Goal: Task Accomplishment & Management: Manage account settings

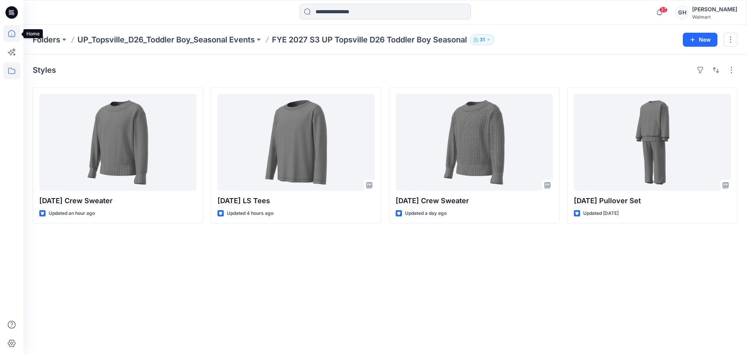
click at [17, 30] on icon at bounding box center [11, 33] width 17 height 17
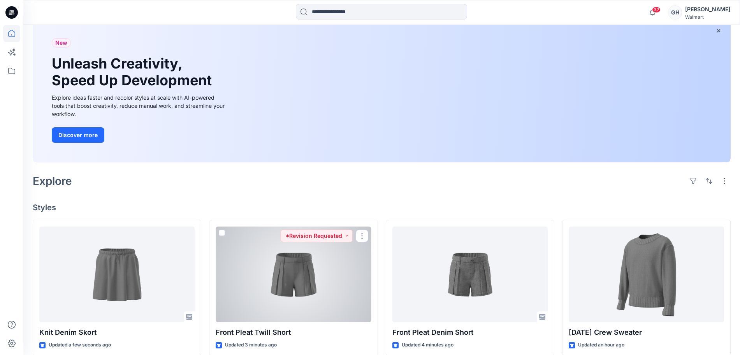
scroll to position [195, 0]
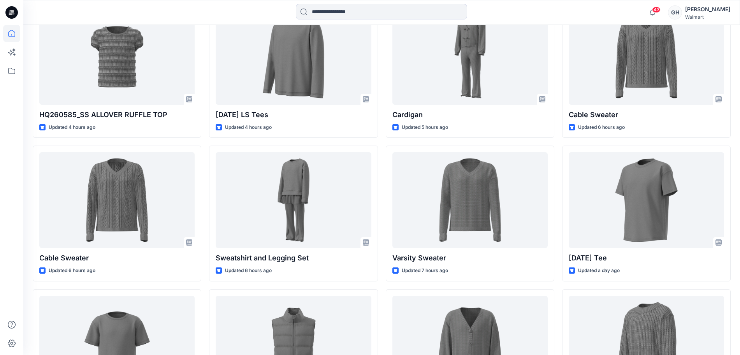
scroll to position [748, 0]
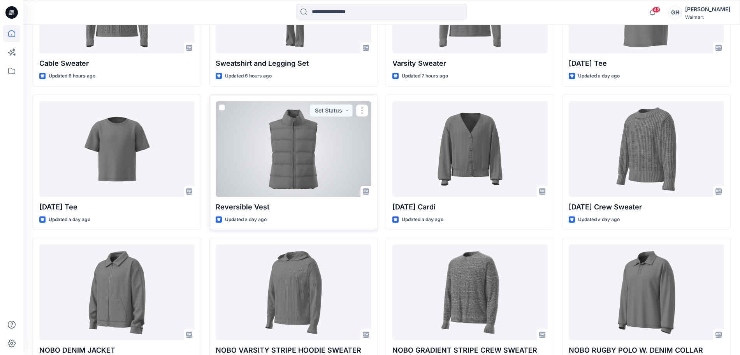
click at [318, 178] on div at bounding box center [293, 149] width 155 height 96
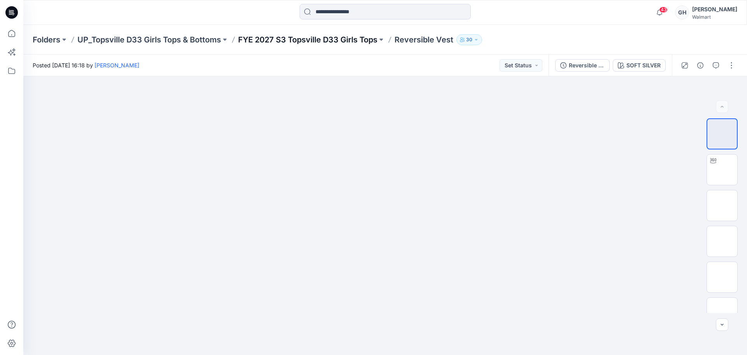
click at [289, 40] on p "FYE 2027 S3 Topsville D33 Girls Tops" at bounding box center [307, 39] width 139 height 11
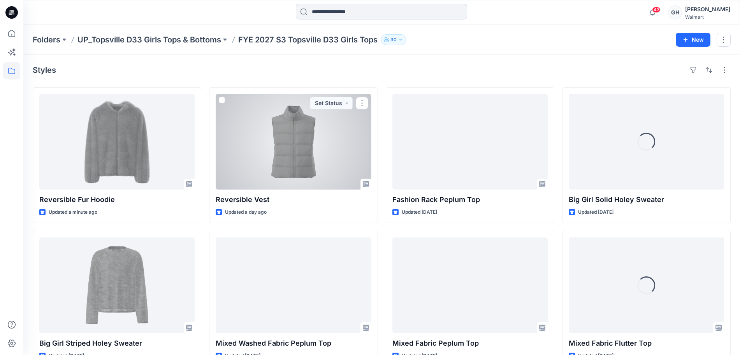
click at [117, 161] on div at bounding box center [116, 142] width 155 height 96
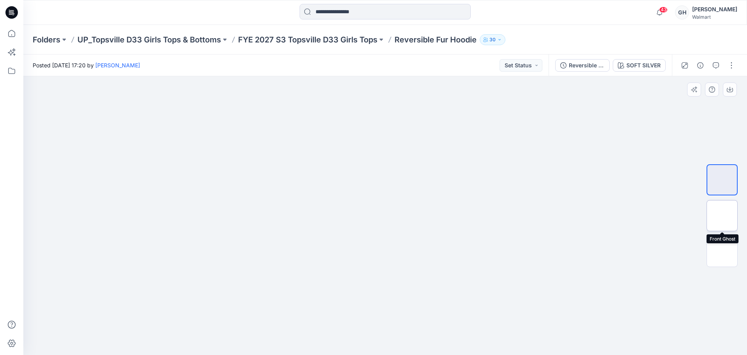
click at [722, 216] on img at bounding box center [722, 216] width 0 height 0
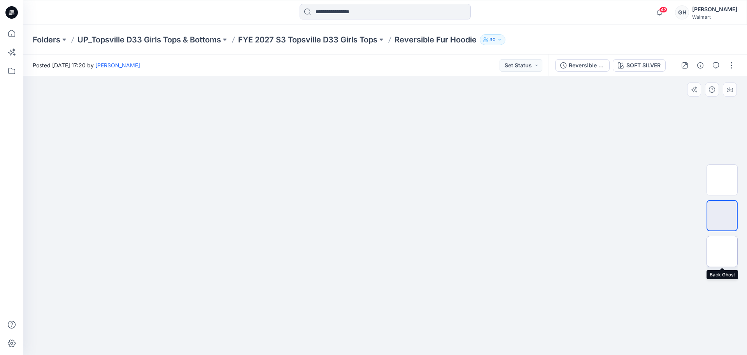
click at [722, 251] on img at bounding box center [722, 251] width 0 height 0
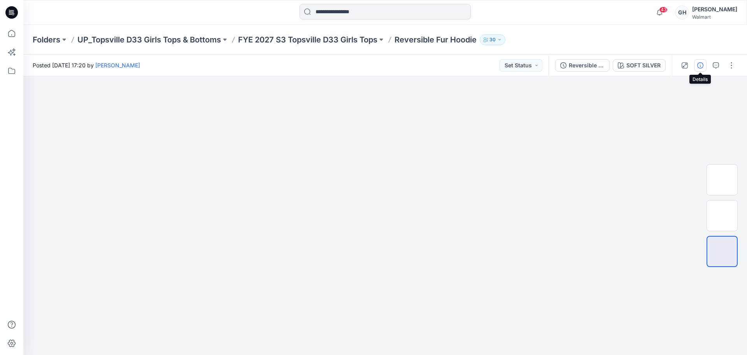
click at [701, 62] on icon "button" at bounding box center [701, 65] width 6 height 6
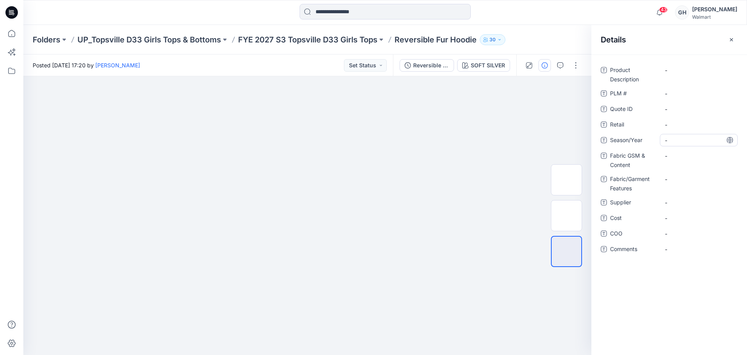
click at [681, 144] on span "-" at bounding box center [699, 140] width 68 height 8
type textarea "**********"
click at [675, 204] on span "-" at bounding box center [699, 203] width 68 height 8
type textarea "*********"
click at [679, 163] on div "-" at bounding box center [699, 159] width 78 height 20
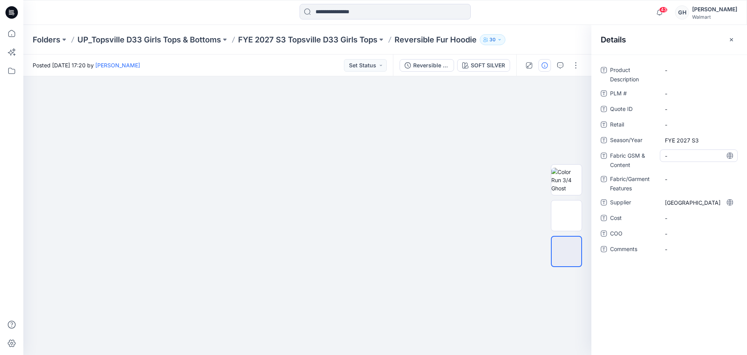
click at [681, 160] on div "-" at bounding box center [699, 155] width 78 height 12
click at [692, 156] on Content "-" at bounding box center [699, 156] width 68 height 8
type textarea "**********"
click at [677, 177] on Features "-" at bounding box center [699, 179] width 68 height 8
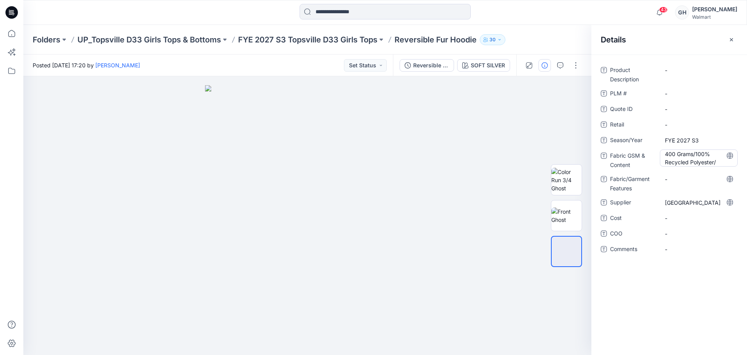
click at [712, 163] on Content "400 Grams/100% Recycled Polyester/" at bounding box center [699, 158] width 68 height 16
click at [715, 162] on textarea "**********" at bounding box center [699, 157] width 78 height 16
type textarea "**********"
click at [683, 183] on Features "-" at bounding box center [699, 179] width 68 height 8
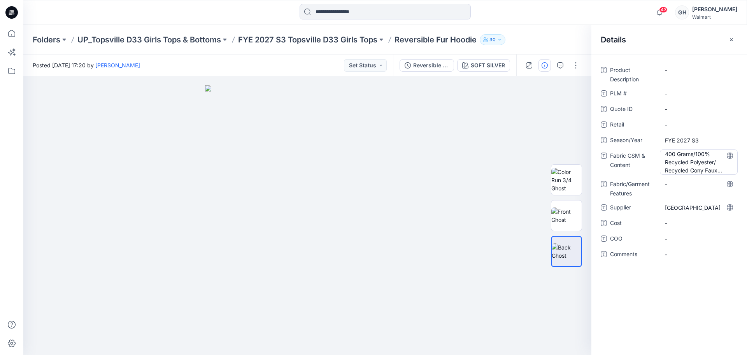
click at [712, 166] on Content "400 Grams/100% Recycled Polyester/ Recycled Cony Faux Fur" at bounding box center [699, 162] width 68 height 25
type textarea "**********"
click at [692, 182] on Features "-" at bounding box center [699, 184] width 68 height 8
click at [720, 163] on Content "400 Grams/100% Recycled Polyester/ Recycled Cony Faux Fur (Cut Nep Down) |" at bounding box center [699, 162] width 68 height 25
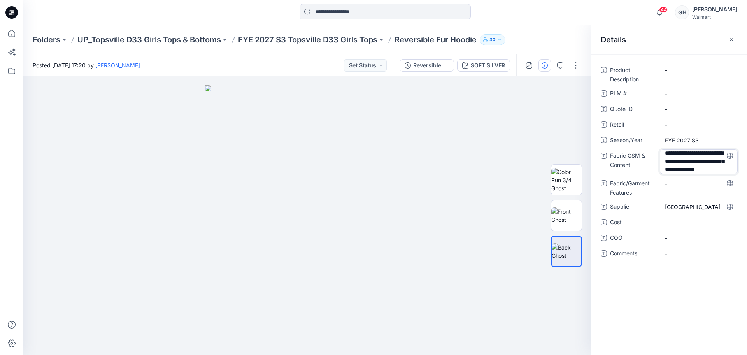
click at [722, 168] on textarea "**********" at bounding box center [699, 161] width 78 height 25
type textarea "**********"
click at [672, 184] on div "**********" at bounding box center [669, 166] width 137 height 205
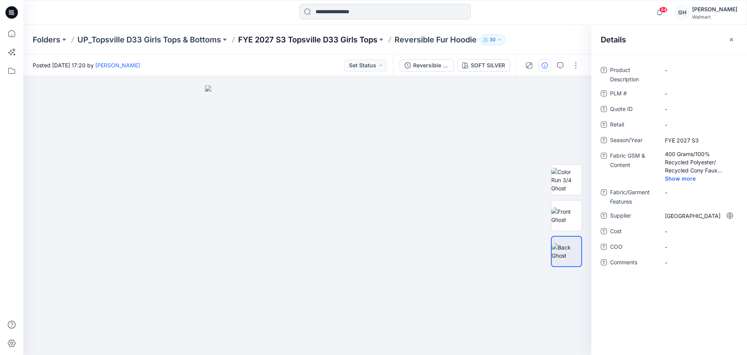
click at [286, 38] on p "FYE 2027 S3 Topsville D33 Girls Tops" at bounding box center [307, 39] width 139 height 11
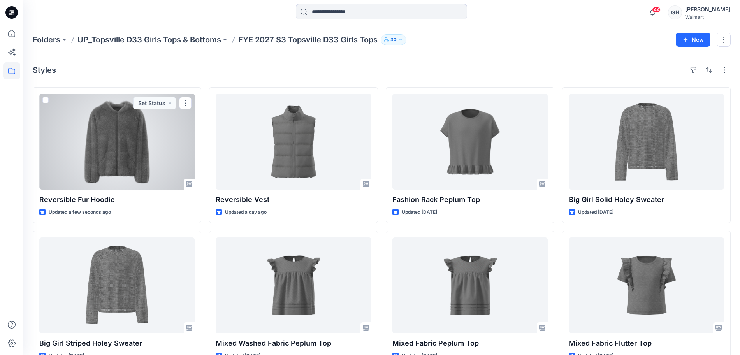
click at [129, 152] on div at bounding box center [116, 142] width 155 height 96
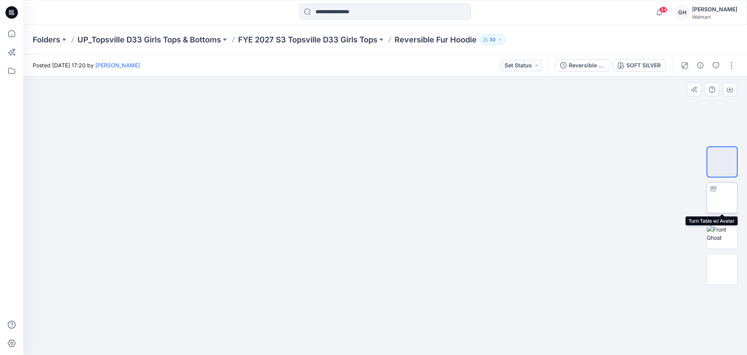
click at [722, 198] on img at bounding box center [722, 198] width 0 height 0
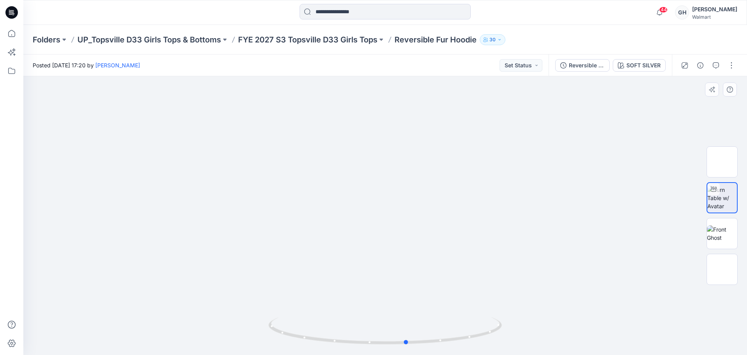
drag, startPoint x: 385, startPoint y: 342, endPoint x: 173, endPoint y: 337, distance: 211.8
click at [173, 337] on div at bounding box center [385, 215] width 724 height 279
click at [729, 236] on img at bounding box center [722, 233] width 30 height 16
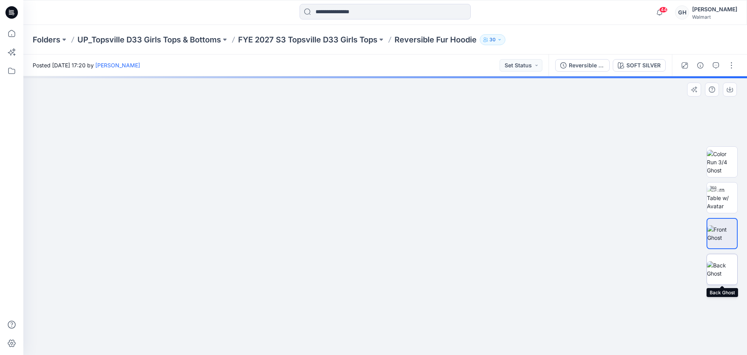
click at [717, 267] on img at bounding box center [722, 269] width 30 height 16
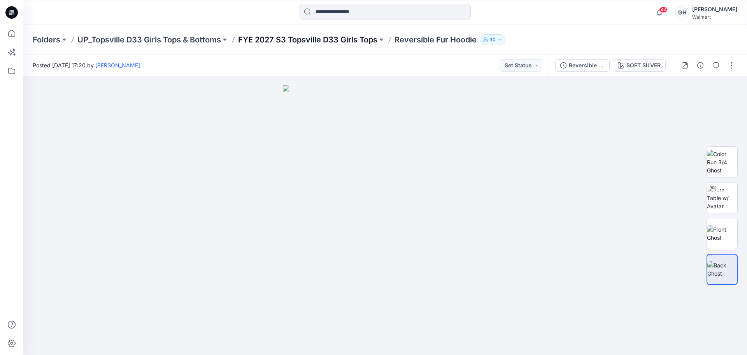
click at [295, 40] on p "FYE 2027 S3 Topsville D33 Girls Tops" at bounding box center [307, 39] width 139 height 11
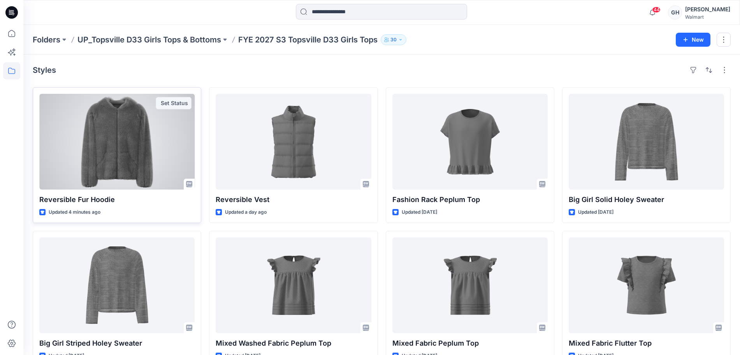
click at [137, 152] on div at bounding box center [116, 142] width 155 height 96
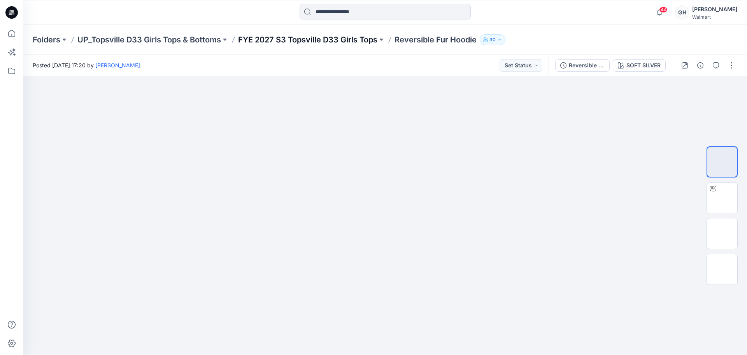
click at [336, 40] on p "FYE 2027 S3 Topsville D33 Girls Tops" at bounding box center [307, 39] width 139 height 11
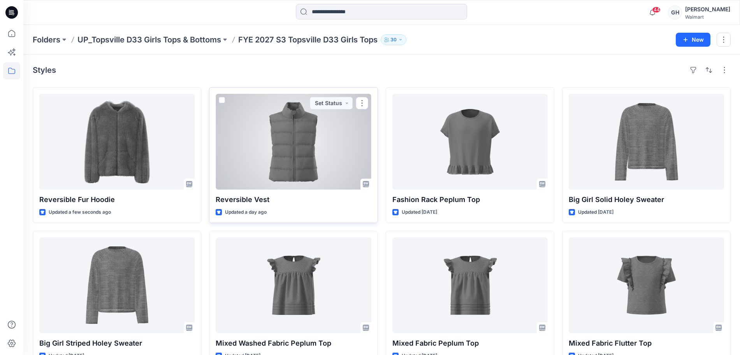
click at [304, 155] on div at bounding box center [293, 142] width 155 height 96
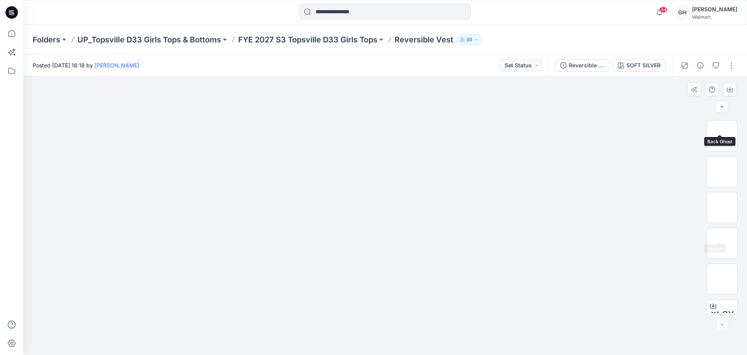
scroll to position [123, 0]
click at [722, 226] on img at bounding box center [722, 226] width 0 height 0
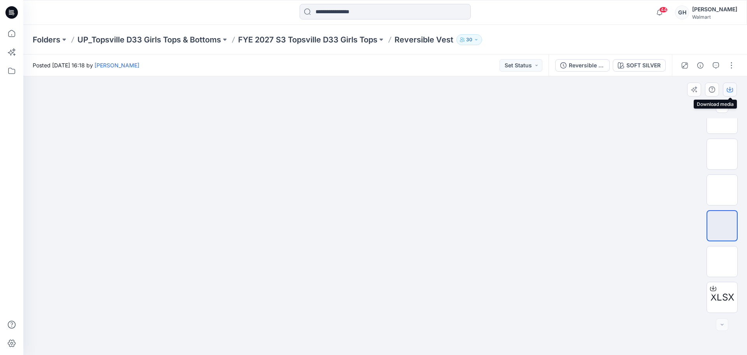
click at [732, 87] on icon "button" at bounding box center [730, 89] width 6 height 6
click at [217, 40] on p "UP_Topsville D33 Girls Tops & Bottoms" at bounding box center [149, 39] width 144 height 11
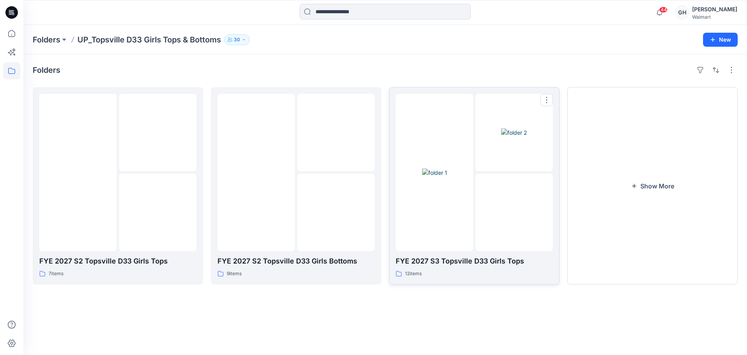
click at [515, 213] on img at bounding box center [515, 213] width 0 height 0
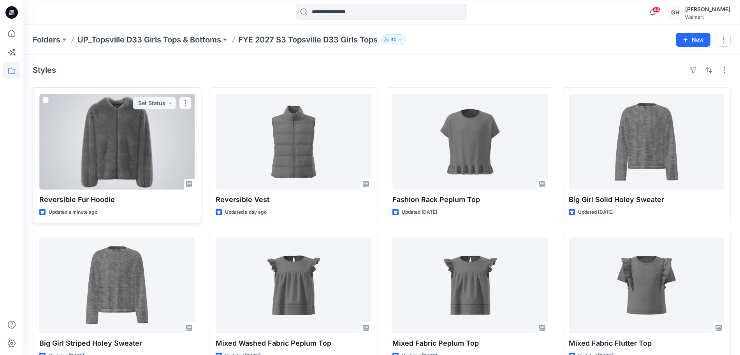
click at [158, 171] on div at bounding box center [116, 142] width 155 height 96
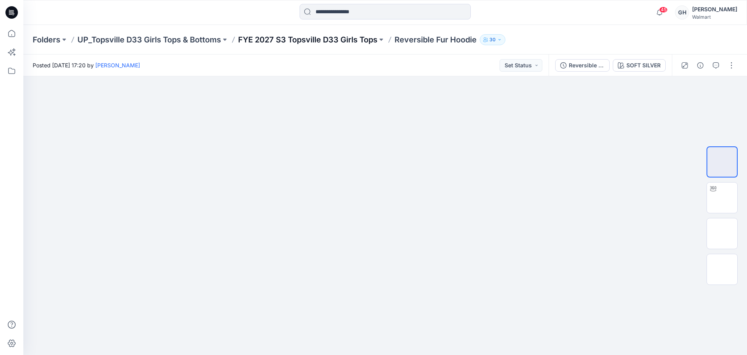
click at [360, 36] on p "FYE 2027 S3 Topsville D33 Girls Tops" at bounding box center [307, 39] width 139 height 11
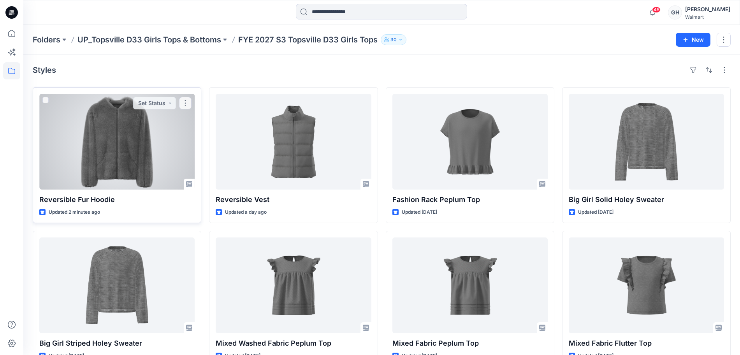
click at [134, 170] on div at bounding box center [116, 142] width 155 height 96
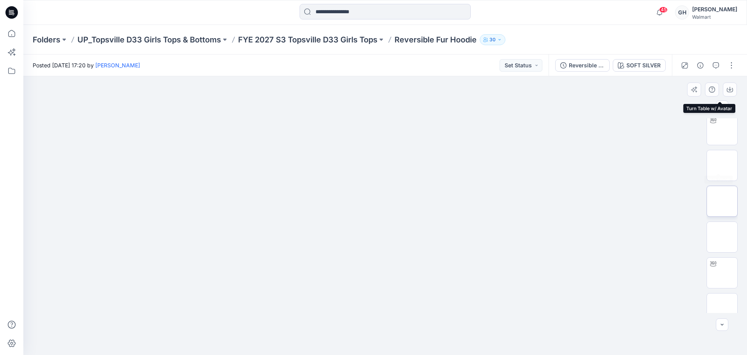
scroll to position [87, 0]
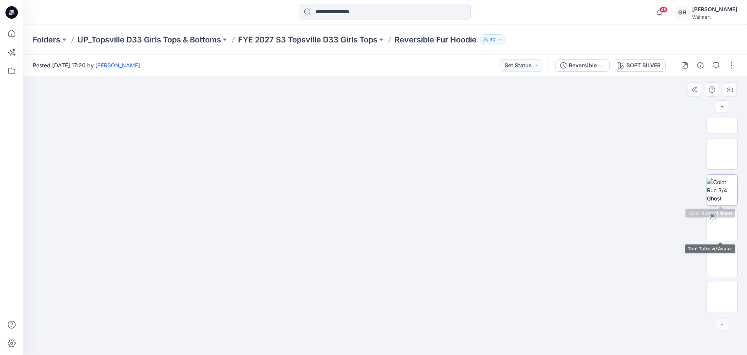
click at [722, 192] on img at bounding box center [722, 190] width 30 height 25
click at [722, 226] on img at bounding box center [722, 226] width 0 height 0
drag, startPoint x: 394, startPoint y: 344, endPoint x: 270, endPoint y: 344, distance: 123.4
click at [270, 344] on icon at bounding box center [386, 331] width 235 height 29
drag, startPoint x: 719, startPoint y: 267, endPoint x: 714, endPoint y: 291, distance: 24.6
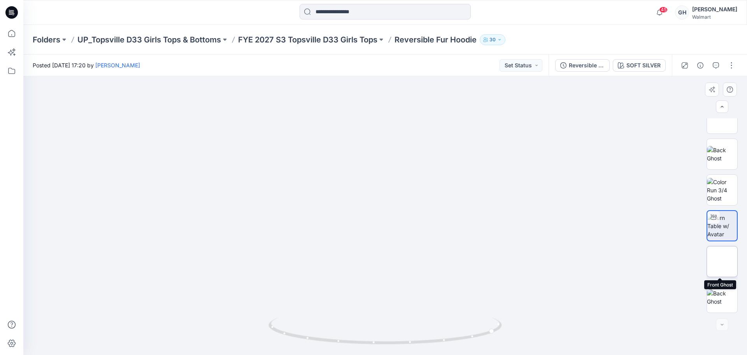
click at [722, 262] on img at bounding box center [722, 262] width 0 height 0
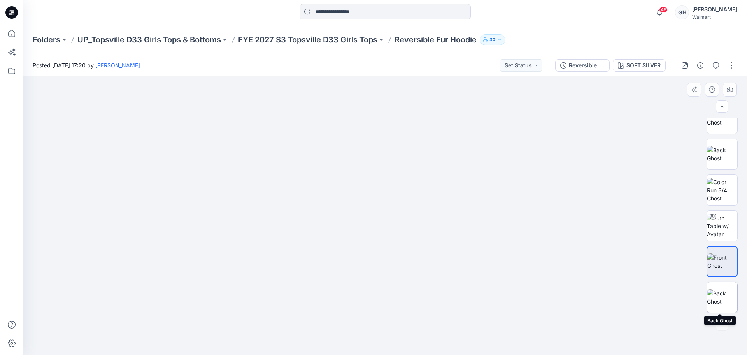
click at [715, 295] on img at bounding box center [722, 297] width 30 height 16
click at [736, 63] on button "button" at bounding box center [732, 65] width 12 height 12
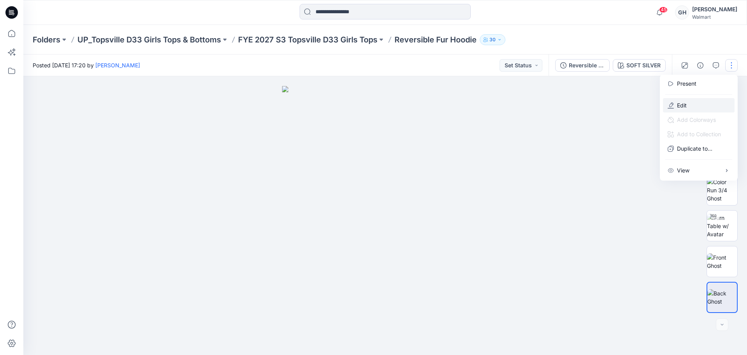
click at [699, 103] on button "Edit" at bounding box center [699, 105] width 72 height 14
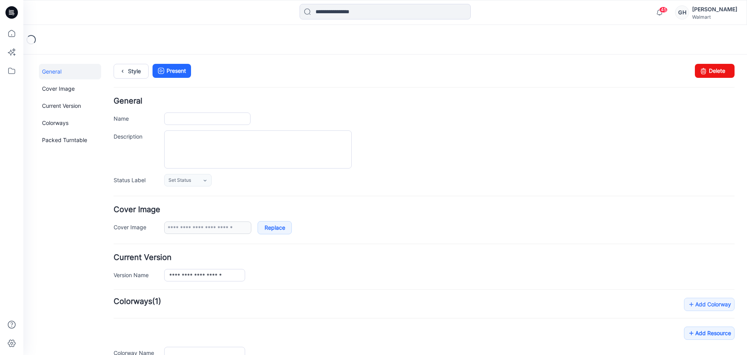
type input "**********"
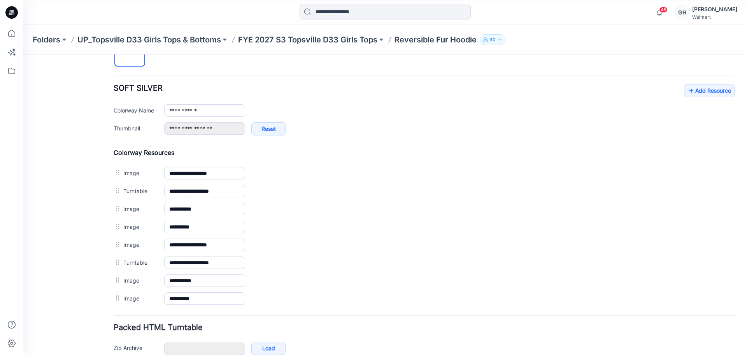
scroll to position [324, 0]
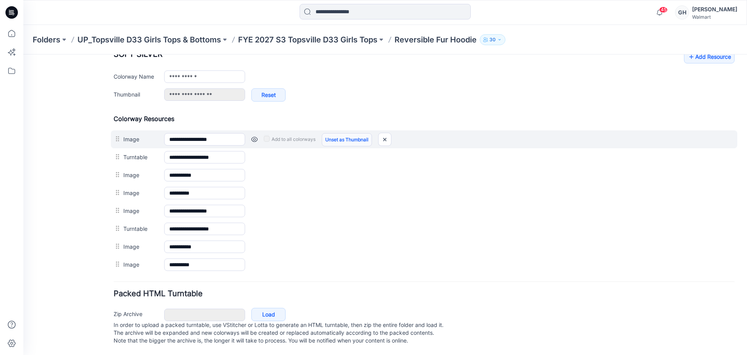
click at [362, 133] on link "Unset as Thumbnail" at bounding box center [347, 139] width 50 height 13
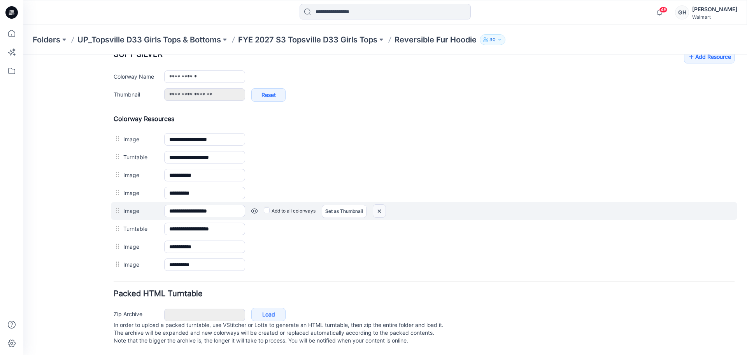
click at [379, 205] on img at bounding box center [379, 211] width 12 height 13
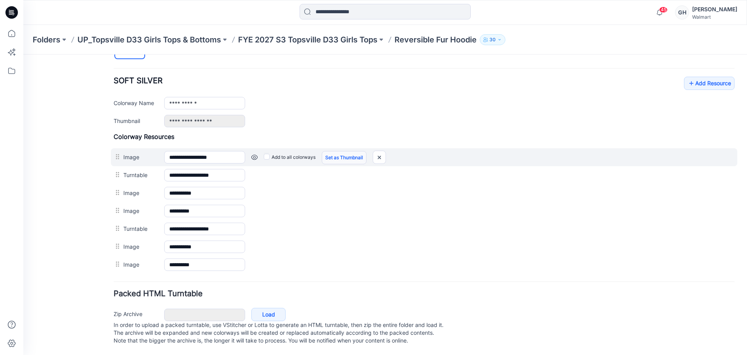
scroll to position [297, 0]
click at [343, 151] on link "Set as Thumbnail" at bounding box center [344, 157] width 45 height 13
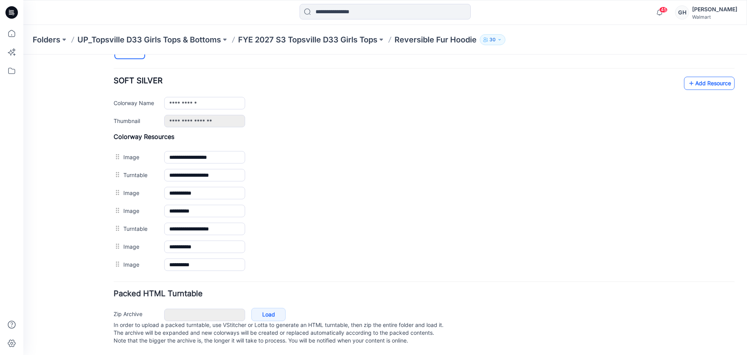
click at [709, 81] on link "Add Resource" at bounding box center [709, 83] width 51 height 13
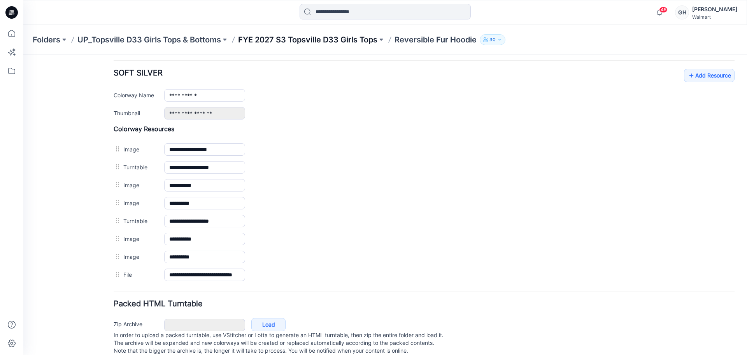
click at [320, 37] on p "FYE 2027 S3 Topsville D33 Girls Tops" at bounding box center [307, 39] width 139 height 11
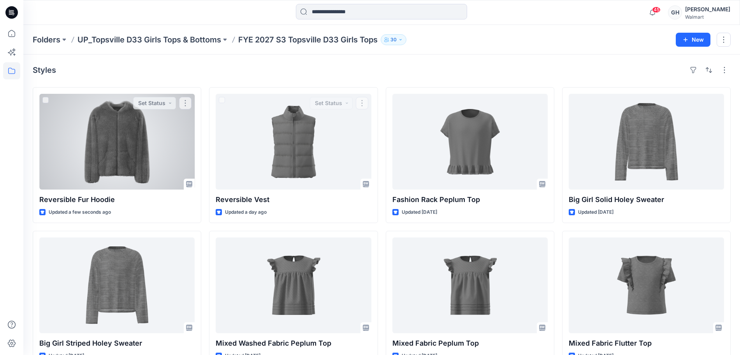
click at [146, 160] on div at bounding box center [116, 142] width 155 height 96
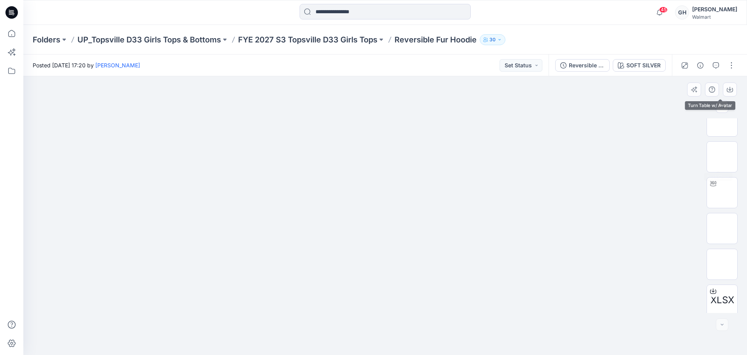
scroll to position [87, 0]
click at [301, 40] on p "FYE 2027 S3 Topsville D33 Girls Tops" at bounding box center [307, 39] width 139 height 11
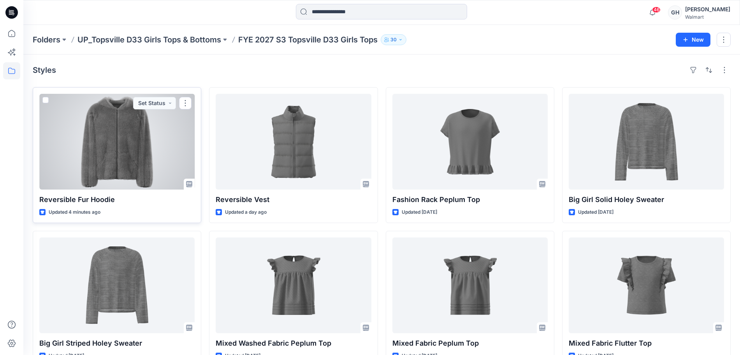
click at [131, 167] on div at bounding box center [116, 142] width 155 height 96
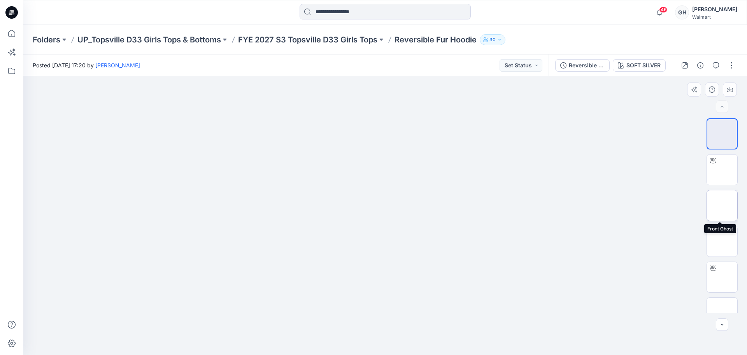
click at [722, 206] on img at bounding box center [722, 206] width 0 height 0
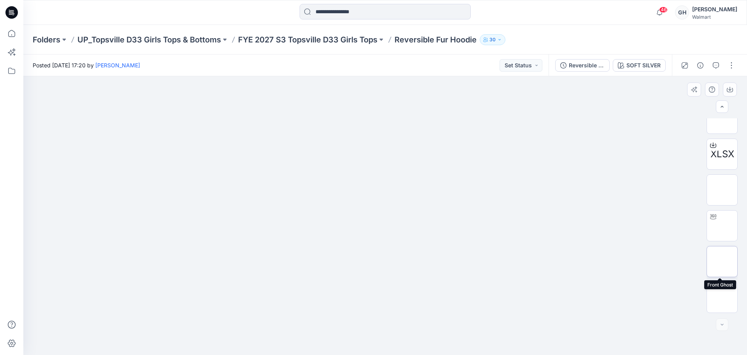
click at [722, 262] on img at bounding box center [722, 262] width 0 height 0
click at [715, 220] on div at bounding box center [713, 217] width 12 height 12
click at [732, 69] on button "button" at bounding box center [732, 65] width 12 height 12
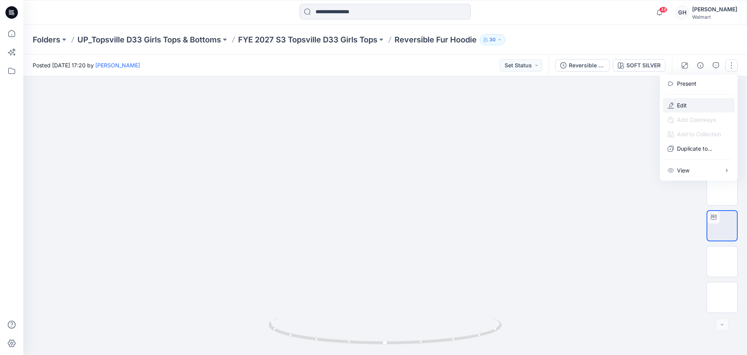
click at [682, 106] on p "Edit" at bounding box center [682, 105] width 10 height 8
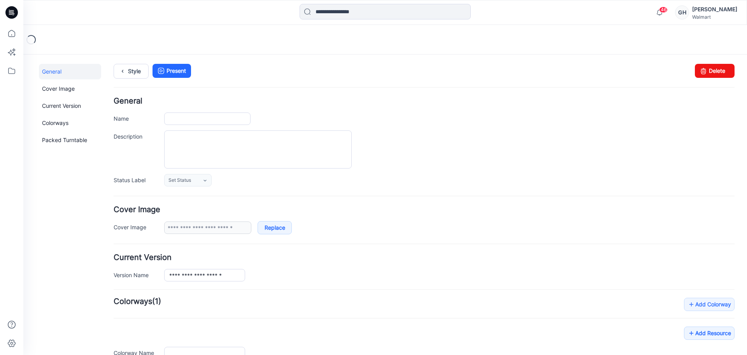
type input "**********"
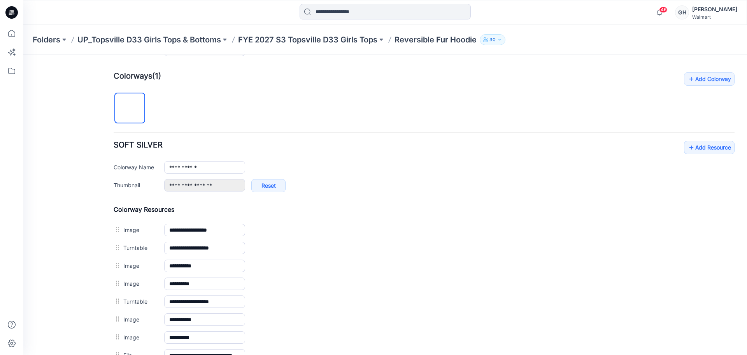
scroll to position [341, 0]
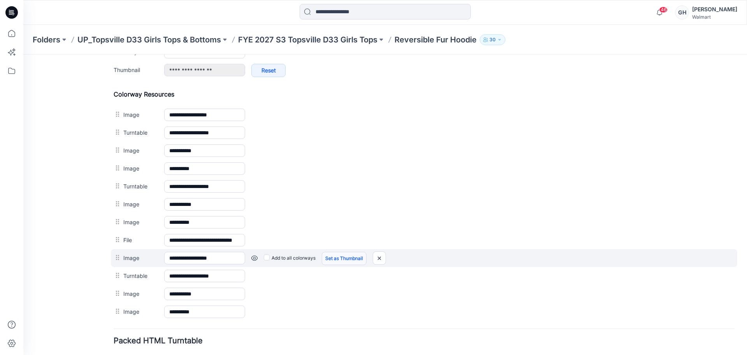
click at [349, 260] on link "Set as Thumbnail" at bounding box center [344, 258] width 45 height 13
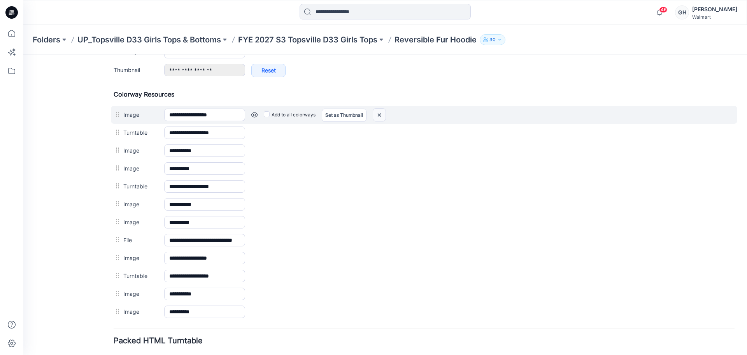
click at [382, 112] on img at bounding box center [379, 115] width 12 height 13
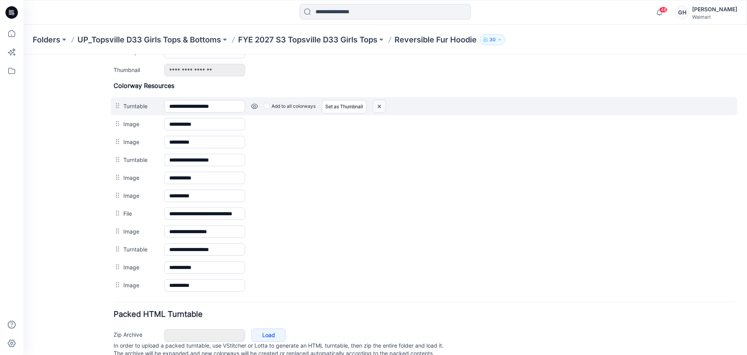
click at [379, 112] on img at bounding box center [379, 106] width 12 height 13
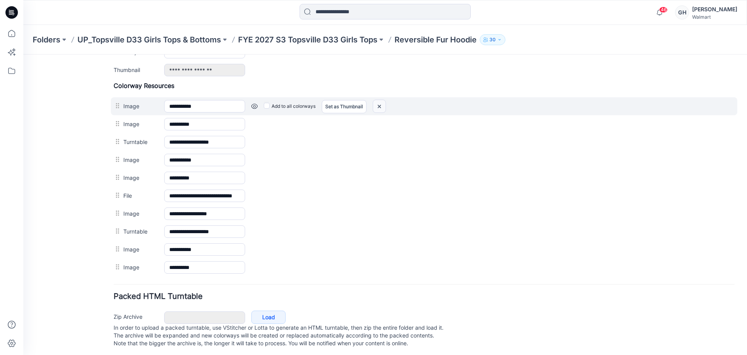
click at [379, 105] on img at bounding box center [379, 106] width 12 height 13
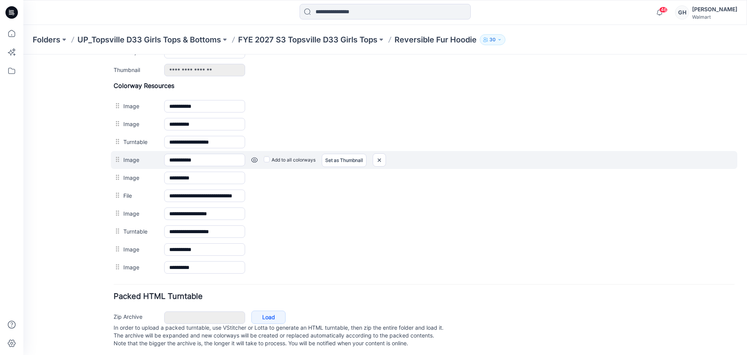
scroll to position [333, 0]
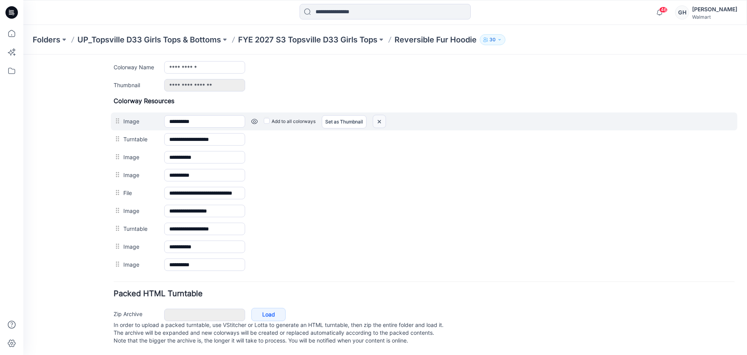
drag, startPoint x: 453, startPoint y: 103, endPoint x: 385, endPoint y: 110, distance: 67.7
click at [385, 115] on img at bounding box center [379, 121] width 12 height 13
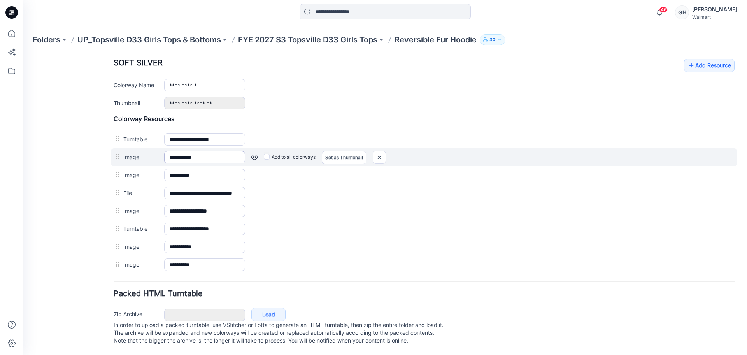
scroll to position [315, 0]
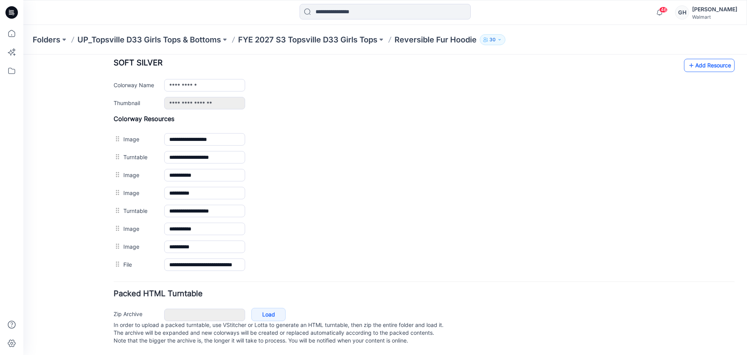
click at [693, 62] on link "Add Resource" at bounding box center [709, 65] width 51 height 13
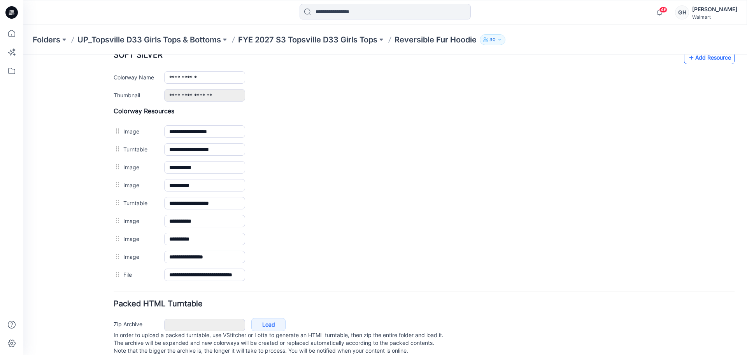
click at [705, 60] on link "Add Resource" at bounding box center [709, 57] width 51 height 13
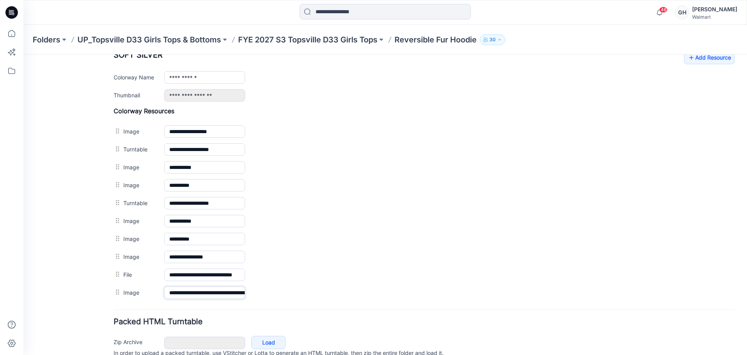
click at [200, 294] on input "**********" at bounding box center [204, 292] width 81 height 12
type input "******"
click at [94, 283] on div "General Cover Image Current Version Colorways Packed Turntable" at bounding box center [70, 66] width 62 height 634
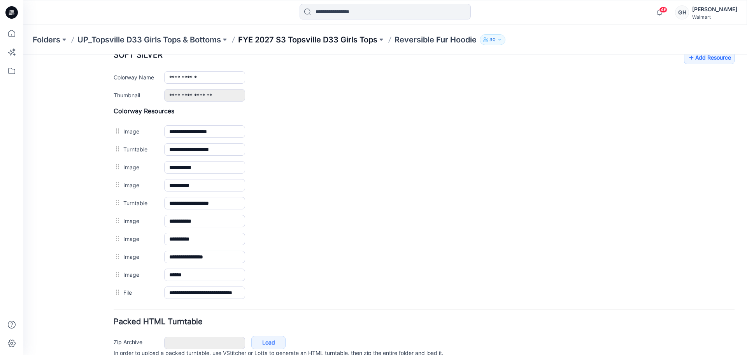
click at [313, 43] on p "FYE 2027 S3 Topsville D33 Girls Tops" at bounding box center [307, 39] width 139 height 11
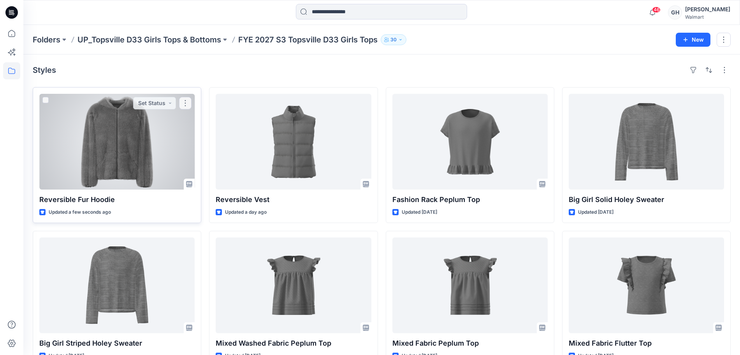
click at [102, 155] on div at bounding box center [116, 142] width 155 height 96
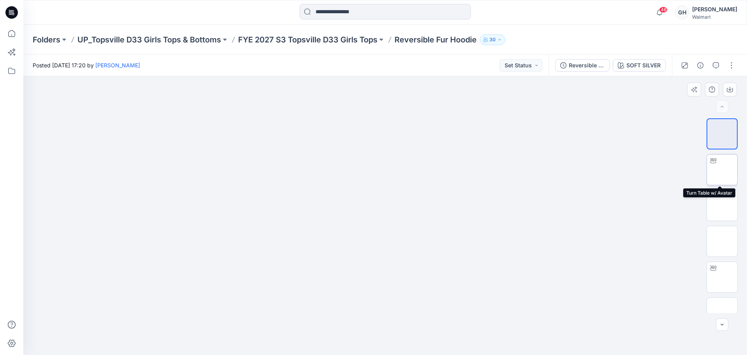
click at [722, 170] on img at bounding box center [722, 170] width 0 height 0
drag, startPoint x: 388, startPoint y: 341, endPoint x: 194, endPoint y: 330, distance: 194.1
click at [194, 330] on div at bounding box center [385, 215] width 724 height 279
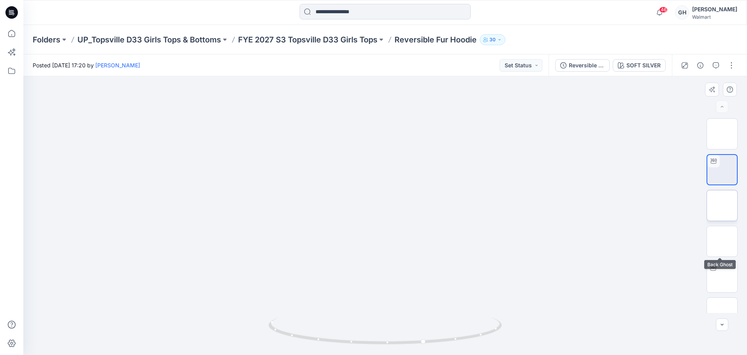
click at [722, 206] on img at bounding box center [722, 206] width 0 height 0
click at [722, 241] on img at bounding box center [722, 241] width 0 height 0
click at [722, 167] on img at bounding box center [722, 167] width 0 height 0
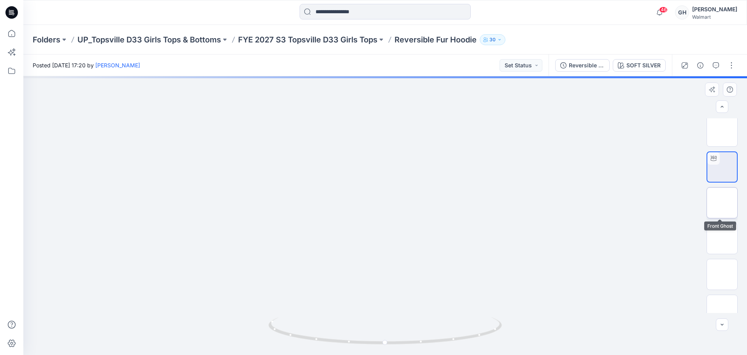
click at [722, 203] on img at bounding box center [722, 203] width 0 height 0
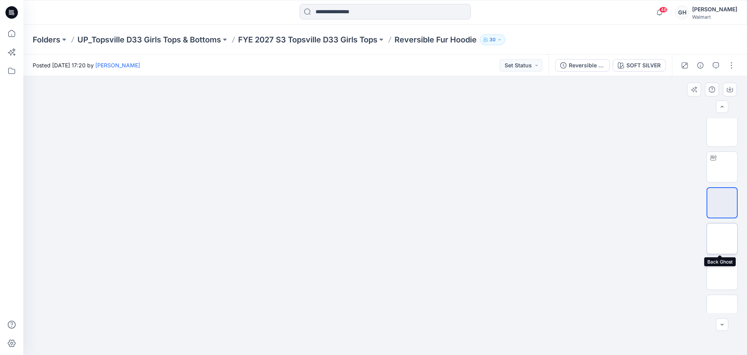
click at [722, 239] on img at bounding box center [722, 239] width 0 height 0
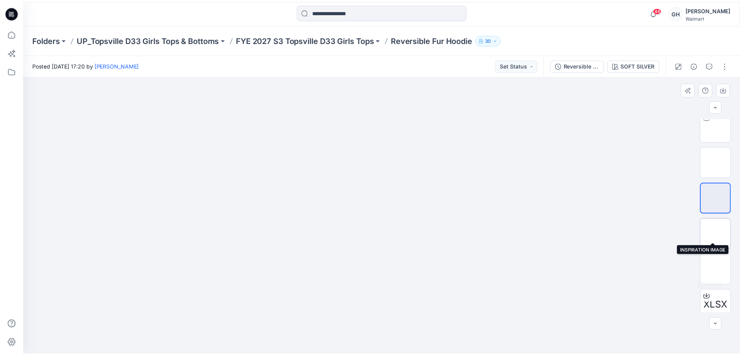
scroll to position [159, 0]
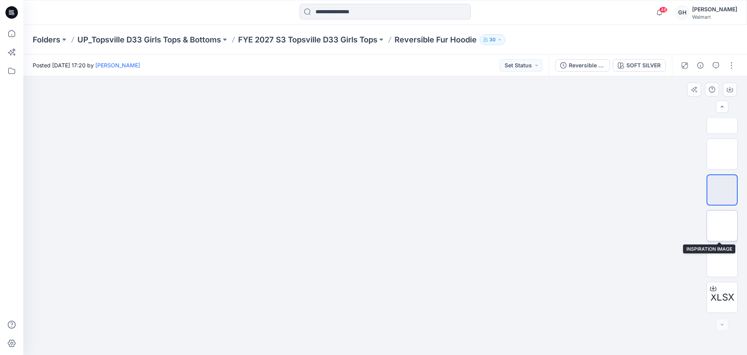
click at [722, 226] on img at bounding box center [722, 226] width 0 height 0
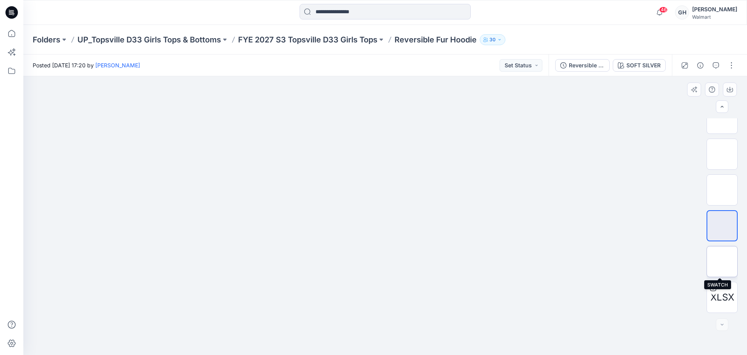
drag, startPoint x: 722, startPoint y: 265, endPoint x: 705, endPoint y: 248, distance: 23.9
click at [722, 262] on img at bounding box center [722, 262] width 0 height 0
click at [277, 39] on p "FYE 2027 S3 Topsville D33 Girls Tops" at bounding box center [307, 39] width 139 height 11
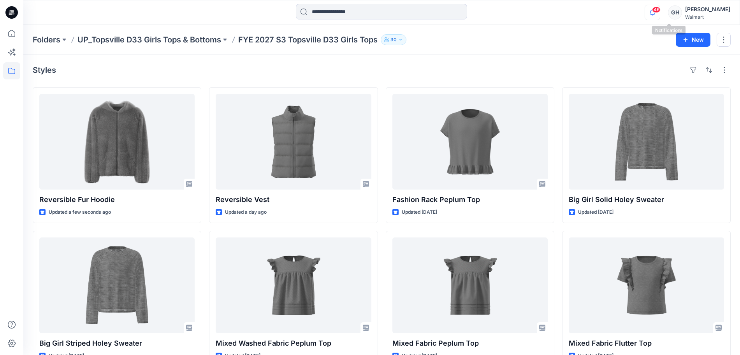
click at [660, 14] on icon "button" at bounding box center [652, 13] width 15 height 16
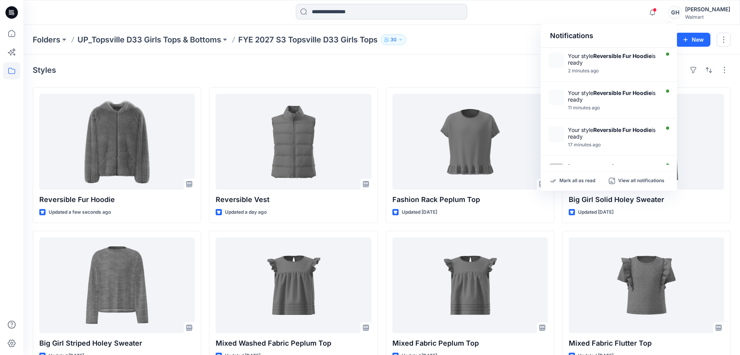
click at [563, 7] on div "Notifications Your style Reversible Fur Hoodie is ready 2 minutes ago Your styl…" at bounding box center [381, 12] width 716 height 17
